Goal: Transaction & Acquisition: Purchase product/service

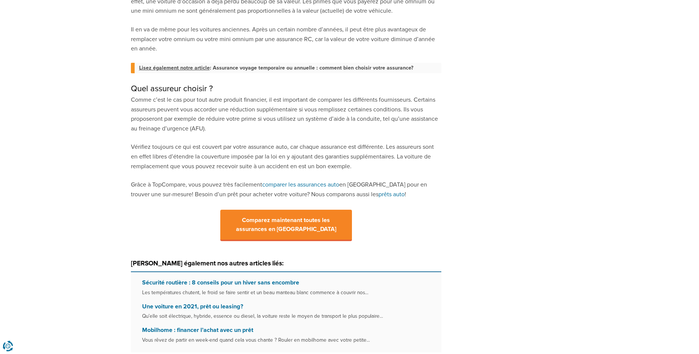
scroll to position [725, 0]
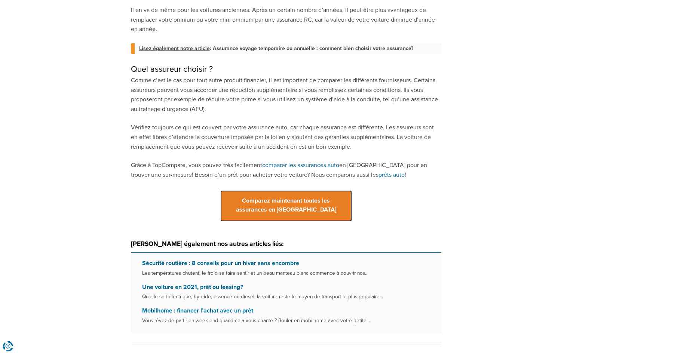
click at [294, 210] on span "Comparez maintenant toutes les assurances en [GEOGRAPHIC_DATA]" at bounding box center [286, 205] width 132 height 31
